Goal: Task Accomplishment & Management: Complete application form

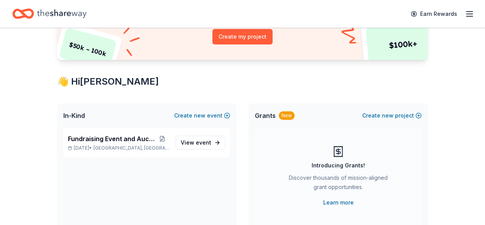
scroll to position [108, 0]
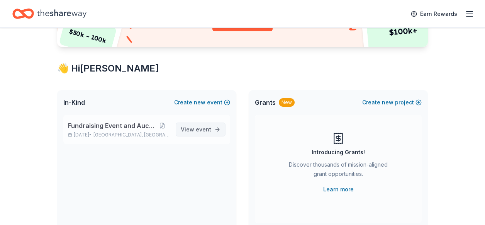
click at [193, 131] on span "View event" at bounding box center [196, 129] width 31 height 9
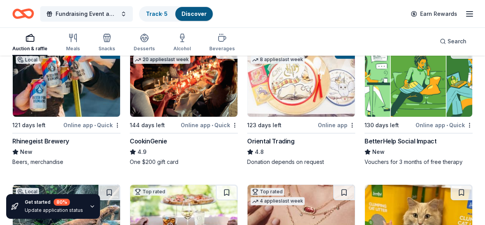
scroll to position [17, 0]
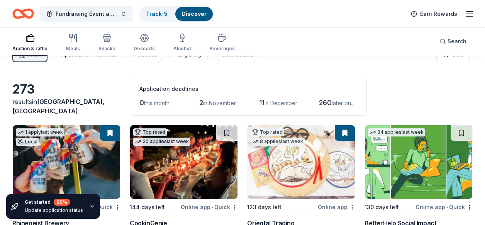
click at [207, 100] on span "in November" at bounding box center [219, 103] width 33 height 7
click at [412, 104] on div "273 results in Madeira, OH Application deadlines 0 this month 2 in November 11 …" at bounding box center [242, 97] width 460 height 38
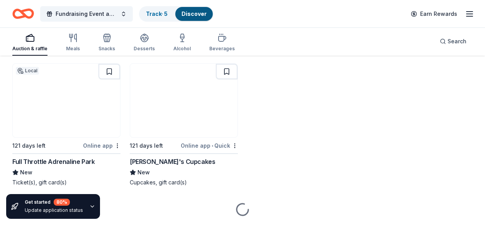
scroll to position [1876, 0]
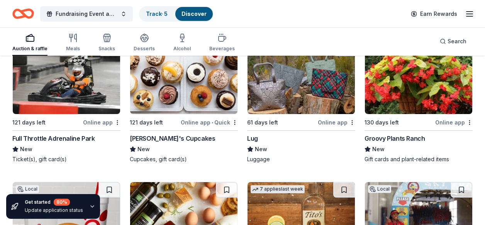
click at [292, 95] on img at bounding box center [301, 77] width 107 height 73
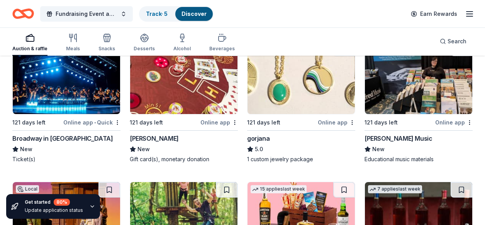
scroll to position [2182, 0]
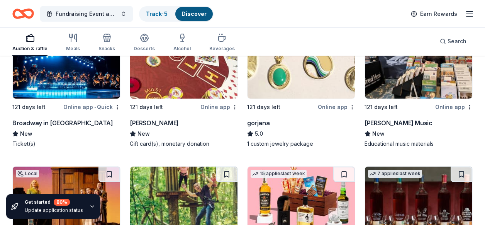
click at [380, 122] on div "Alfred Music" at bounding box center [399, 122] width 68 height 9
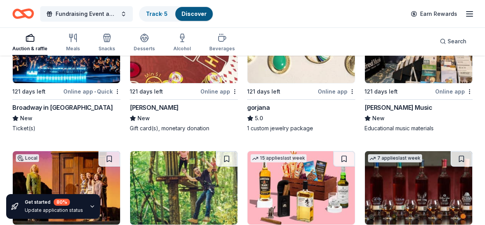
click at [46, 110] on div "Broadway in Cincinnati" at bounding box center [62, 107] width 100 height 9
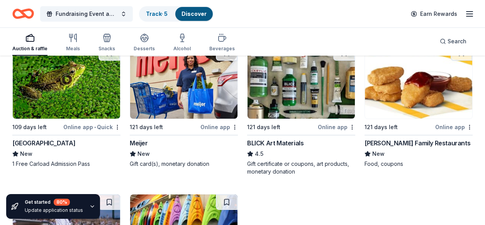
scroll to position [2460, 0]
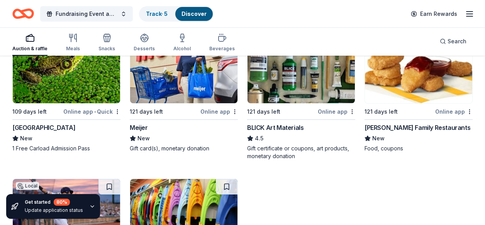
click at [60, 129] on div "Cincinnati Nature Center" at bounding box center [43, 127] width 63 height 9
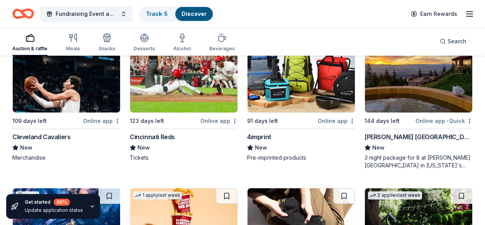
scroll to position [2757, 0]
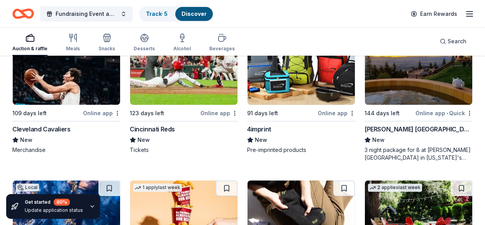
click at [95, 82] on img at bounding box center [66, 67] width 107 height 73
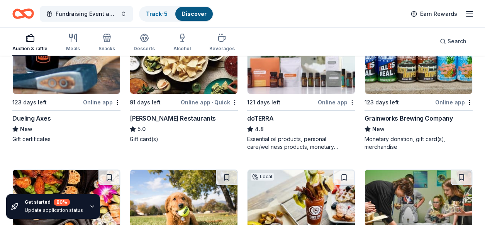
scroll to position [3066, 0]
click at [326, 103] on div "Online app" at bounding box center [336, 102] width 37 height 10
click at [418, 85] on img at bounding box center [418, 56] width 107 height 73
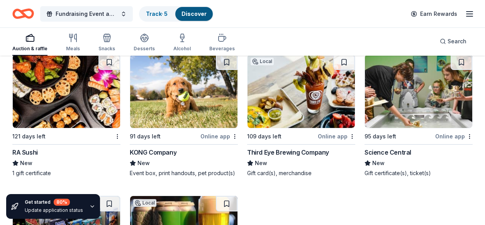
scroll to position [3189, 0]
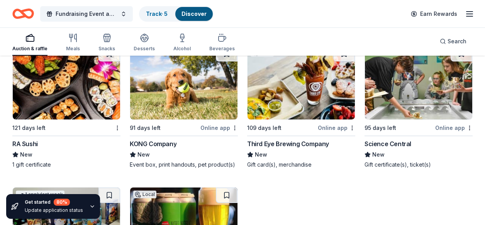
click at [287, 103] on img at bounding box center [301, 82] width 107 height 73
click at [386, 143] on div "Science Central" at bounding box center [388, 143] width 47 height 9
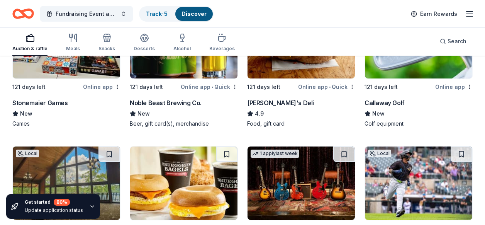
scroll to position [3375, 0]
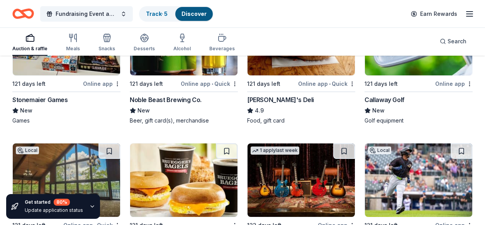
click at [402, 72] on img at bounding box center [418, 38] width 107 height 73
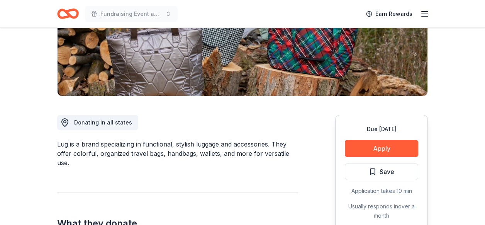
scroll to position [139, 0]
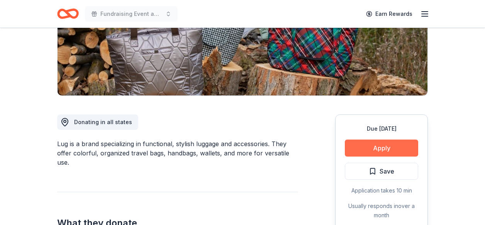
click at [379, 146] on button "Apply" at bounding box center [381, 147] width 73 height 17
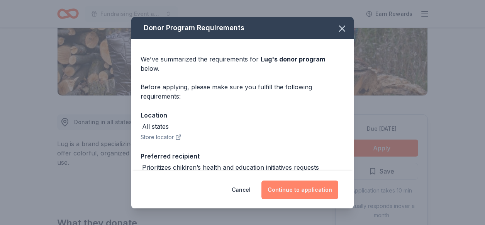
click at [289, 195] on button "Continue to application" at bounding box center [300, 189] width 77 height 19
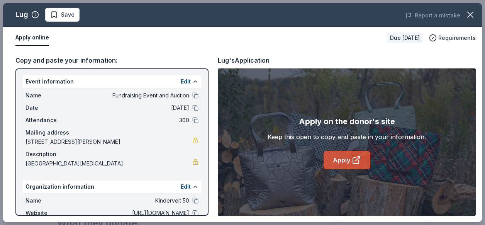
click at [343, 162] on link "Apply" at bounding box center [347, 160] width 47 height 19
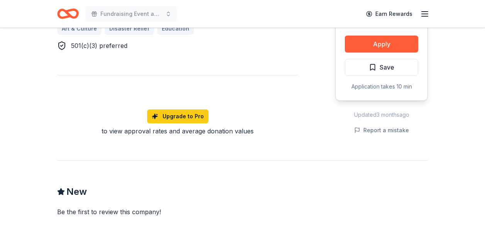
scroll to position [494, 0]
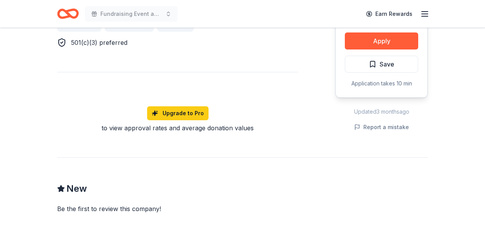
click at [482, 136] on div "Due in 121 days Share Alfred Music New 3 applies last week Share Donating in al…" at bounding box center [242, 9] width 485 height 953
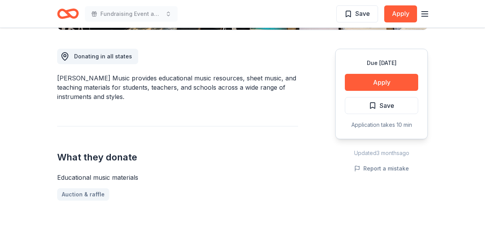
scroll to position [0, 0]
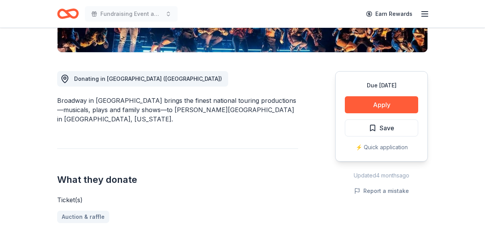
scroll to position [185, 0]
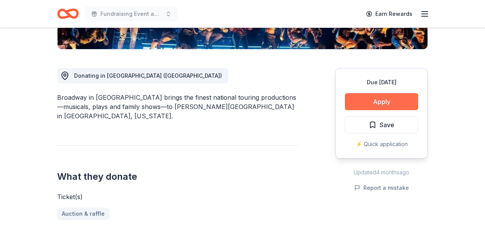
click at [370, 100] on button "Apply" at bounding box center [381, 101] width 73 height 17
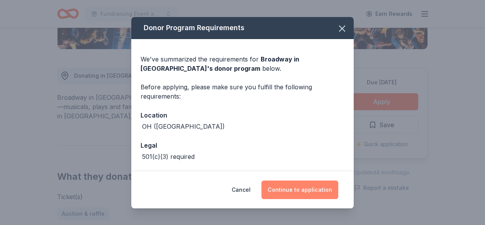
click at [299, 190] on button "Continue to application" at bounding box center [300, 189] width 77 height 19
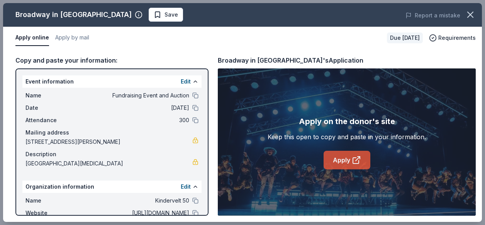
click at [341, 162] on link "Apply" at bounding box center [347, 160] width 47 height 19
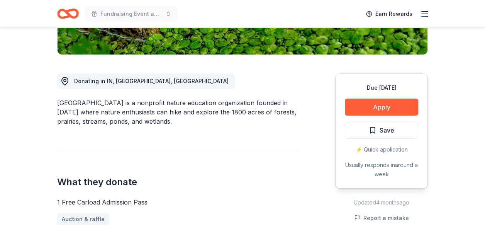
scroll to position [185, 0]
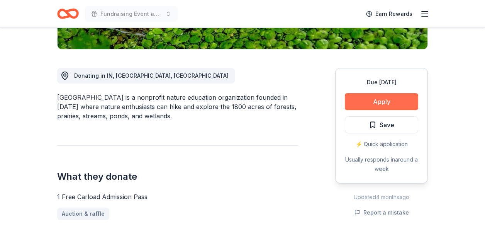
click at [397, 104] on button "Apply" at bounding box center [381, 101] width 73 height 17
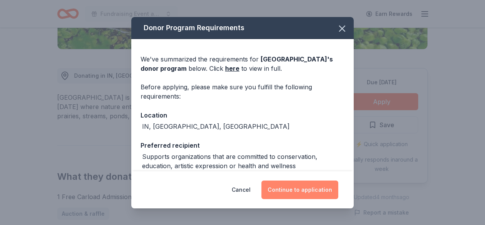
click at [275, 186] on button "Continue to application" at bounding box center [300, 189] width 77 height 19
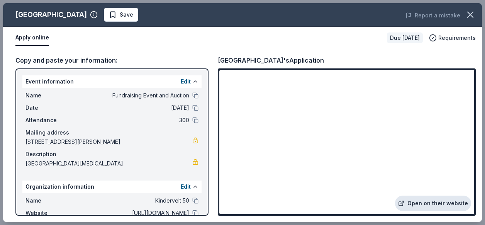
click at [423, 204] on link "Open on their website" at bounding box center [433, 202] width 76 height 15
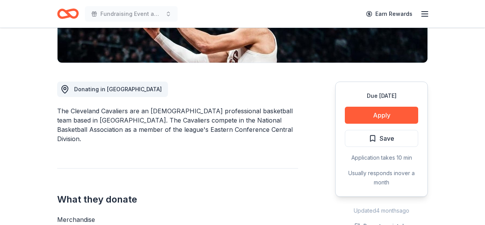
scroll to position [185, 0]
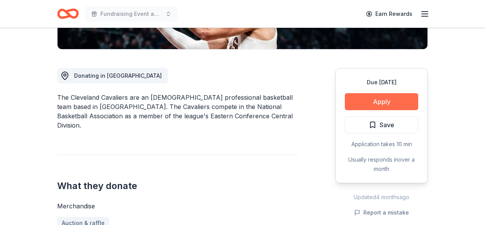
click at [375, 99] on button "Apply" at bounding box center [381, 101] width 73 height 17
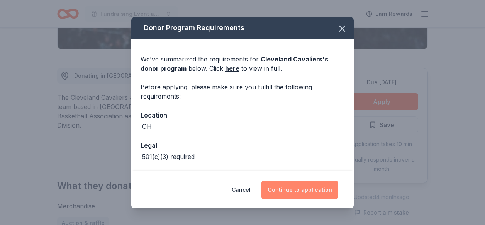
click at [287, 190] on button "Continue to application" at bounding box center [300, 189] width 77 height 19
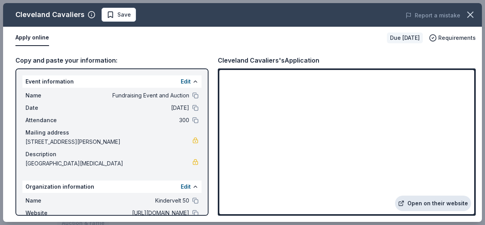
click at [448, 203] on link "Open on their website" at bounding box center [433, 202] width 76 height 15
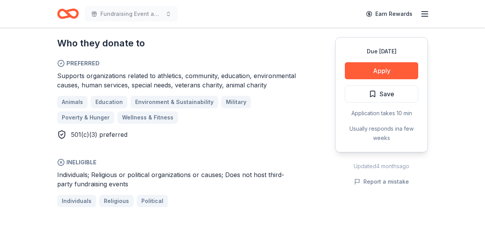
scroll to position [448, 0]
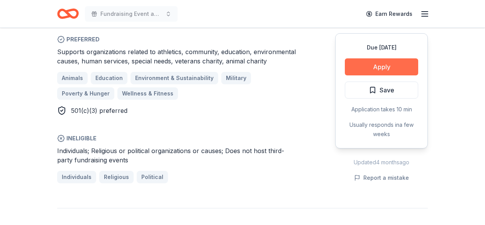
click at [382, 70] on button "Apply" at bounding box center [381, 66] width 73 height 17
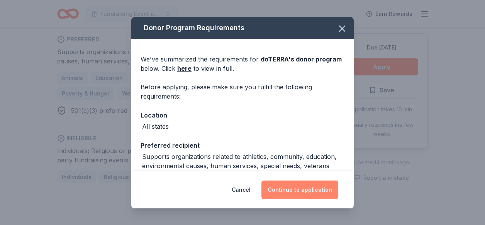
click at [291, 188] on button "Continue to application" at bounding box center [300, 189] width 77 height 19
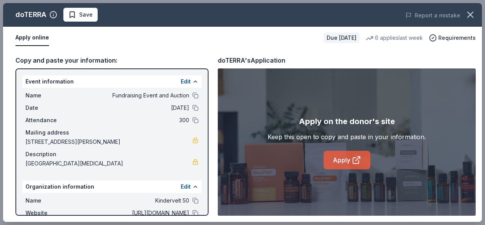
click at [340, 161] on link "Apply" at bounding box center [347, 160] width 47 height 19
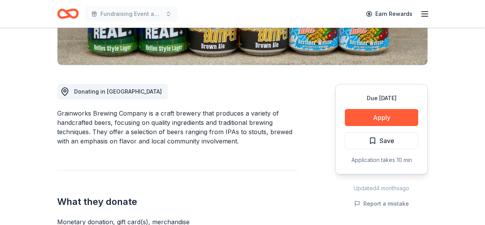
scroll to position [170, 0]
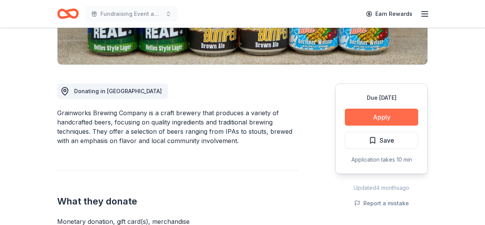
click at [396, 117] on button "Apply" at bounding box center [381, 117] width 73 height 17
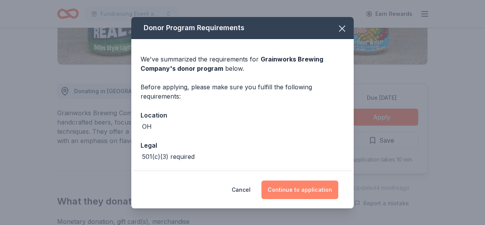
click at [285, 190] on button "Continue to application" at bounding box center [300, 189] width 77 height 19
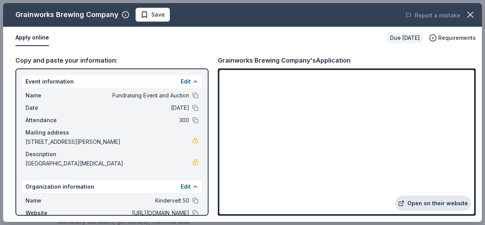
click at [421, 205] on link "Open on their website" at bounding box center [433, 202] width 76 height 15
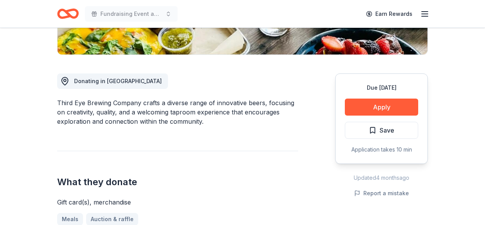
scroll to position [185, 0]
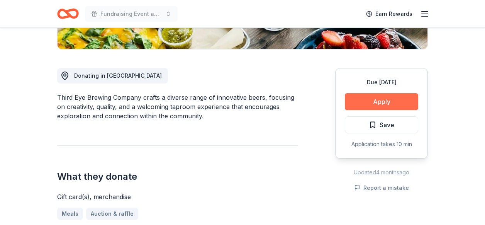
click at [396, 103] on button "Apply" at bounding box center [381, 101] width 73 height 17
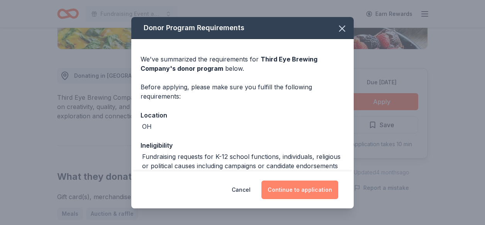
click at [306, 188] on button "Continue to application" at bounding box center [300, 189] width 77 height 19
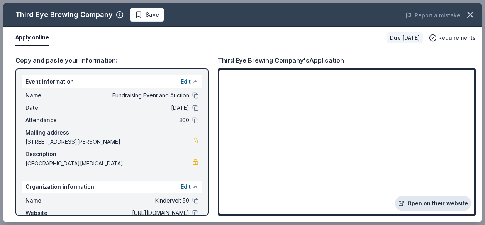
click at [422, 201] on link "Open on their website" at bounding box center [433, 202] width 76 height 15
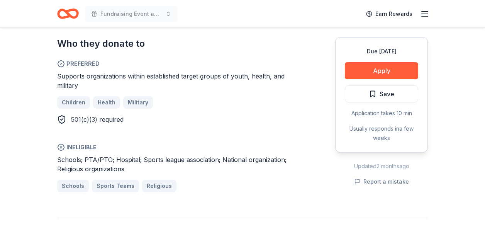
scroll to position [417, 0]
